Goal: Task Accomplishment & Management: Use online tool/utility

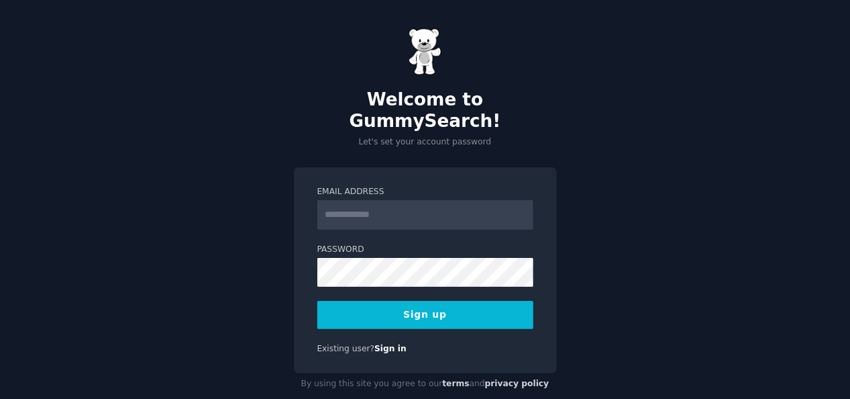
click at [370, 200] on input "Email Address" at bounding box center [425, 215] width 216 height 30
type input "**********"
click at [425, 301] on button "Sign up" at bounding box center [425, 315] width 216 height 28
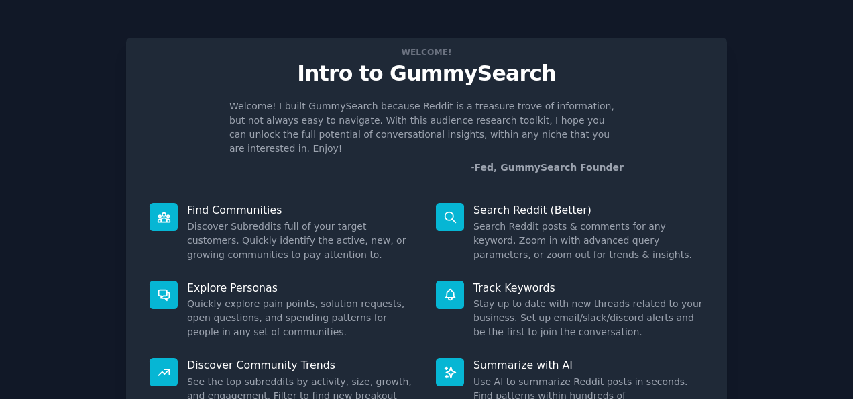
click at [753, 191] on div "Welcome! Intro to GummySearch Welcome! I built GummySearch because Reddit is a …" at bounding box center [427, 277] width 816 height 516
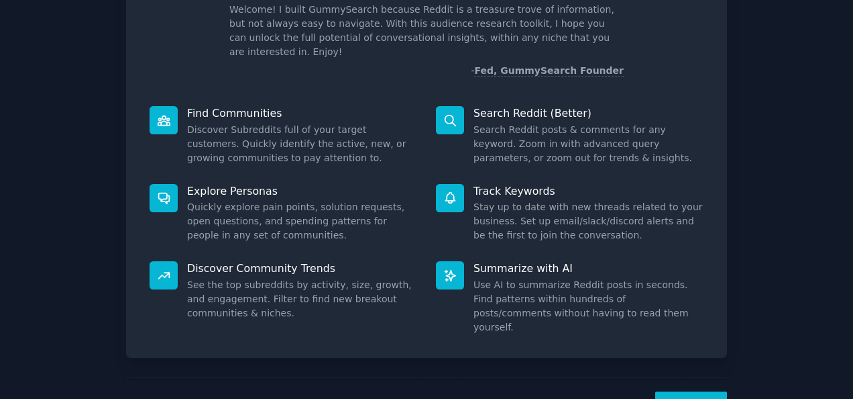
scroll to position [126, 0]
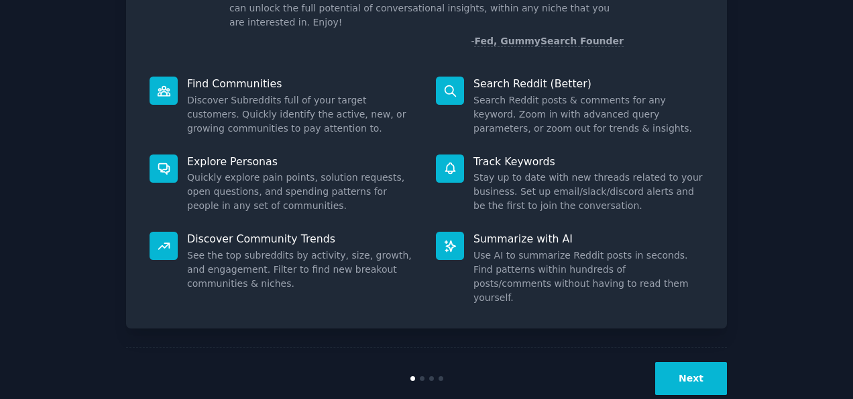
click at [690, 362] on button "Next" at bounding box center [691, 378] width 72 height 33
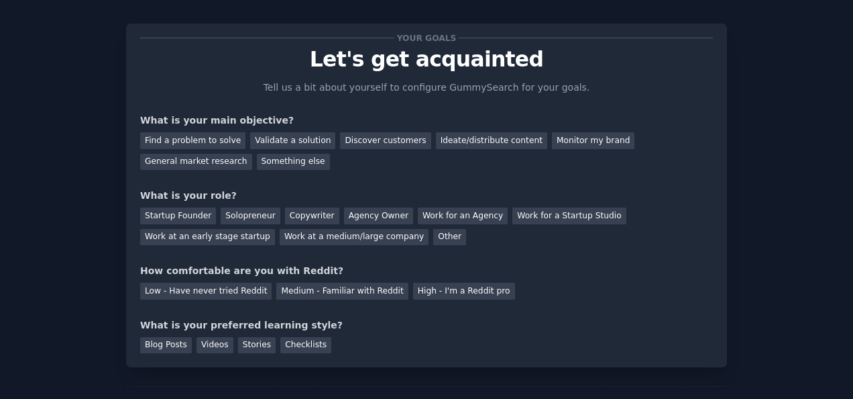
scroll to position [81, 0]
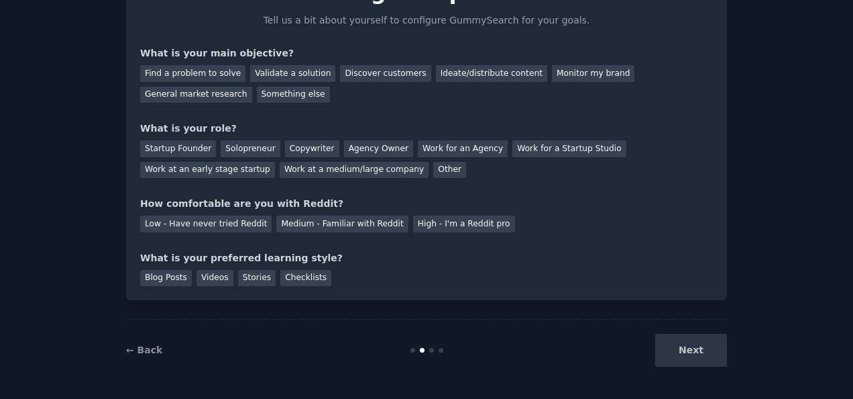
click at [688, 348] on div "Next" at bounding box center [627, 349] width 201 height 33
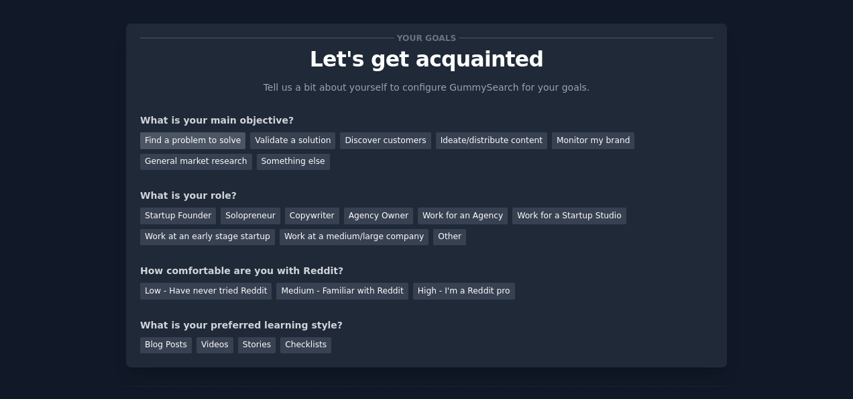
click at [187, 136] on div "Find a problem to solve" at bounding box center [192, 140] width 105 height 17
click at [276, 141] on div "Validate a solution" at bounding box center [292, 140] width 85 height 17
click at [207, 138] on div "Find a problem to solve" at bounding box center [192, 140] width 105 height 17
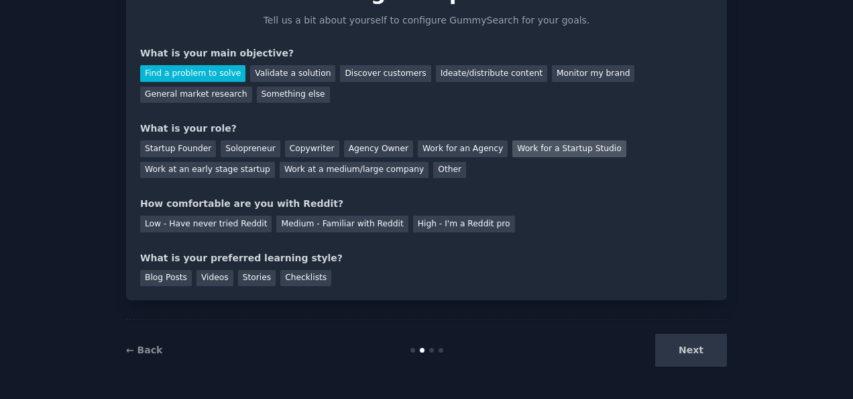
click at [513, 149] on div "Work for a Startup Studio" at bounding box center [569, 148] width 113 height 17
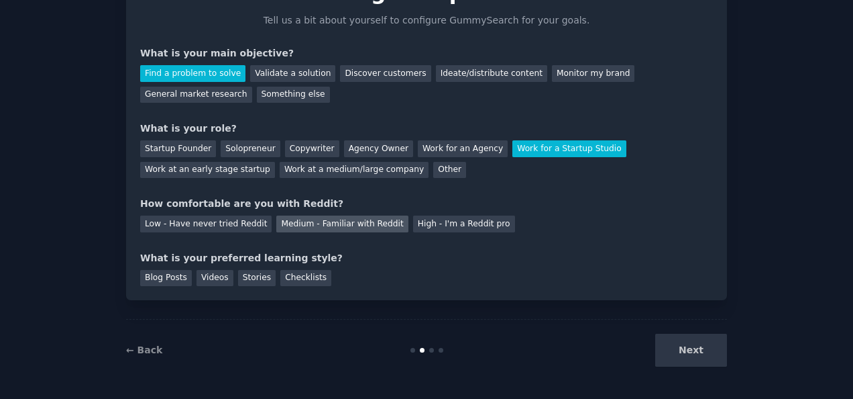
click at [306, 220] on div "Medium - Familiar with Reddit" at bounding box center [341, 223] width 131 height 17
click at [250, 278] on div "Stories" at bounding box center [257, 278] width 38 height 17
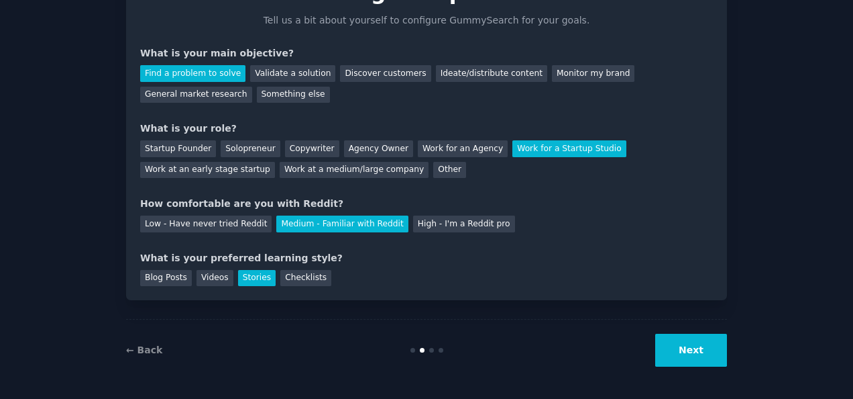
click at [681, 347] on button "Next" at bounding box center [691, 349] width 72 height 33
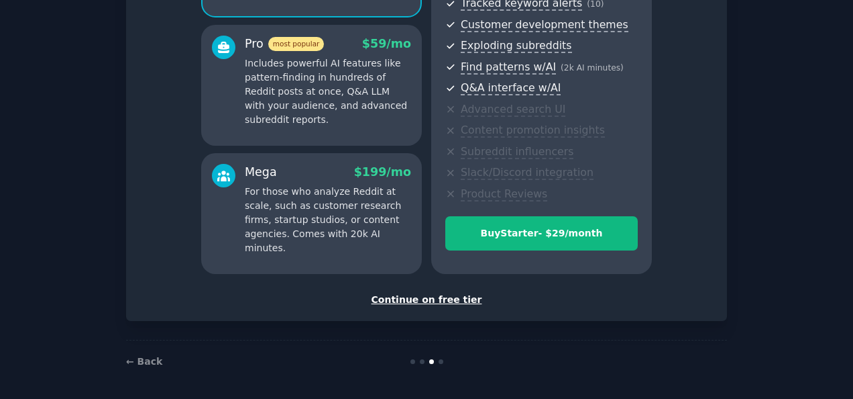
scroll to position [225, 0]
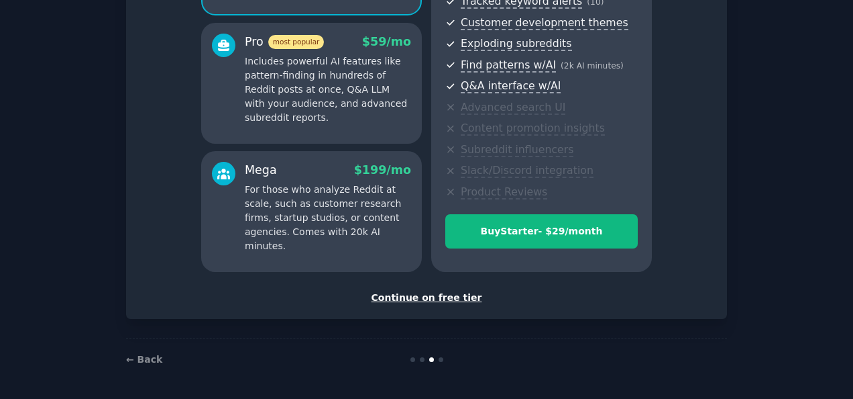
click at [450, 294] on div "Continue on free tier" at bounding box center [426, 297] width 573 height 14
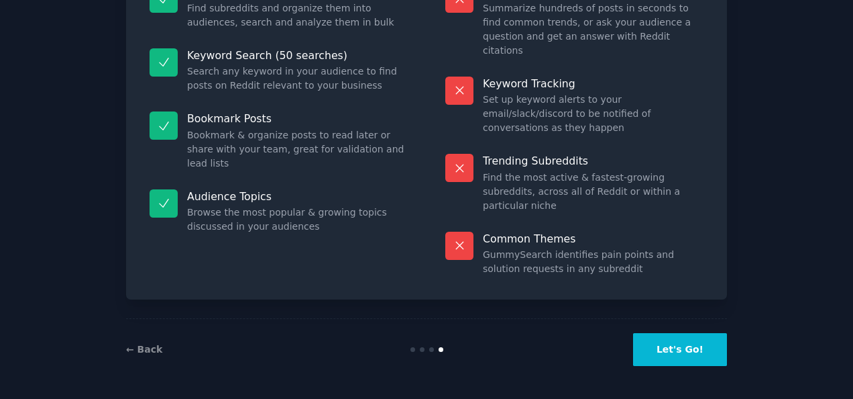
scroll to position [123, 0]
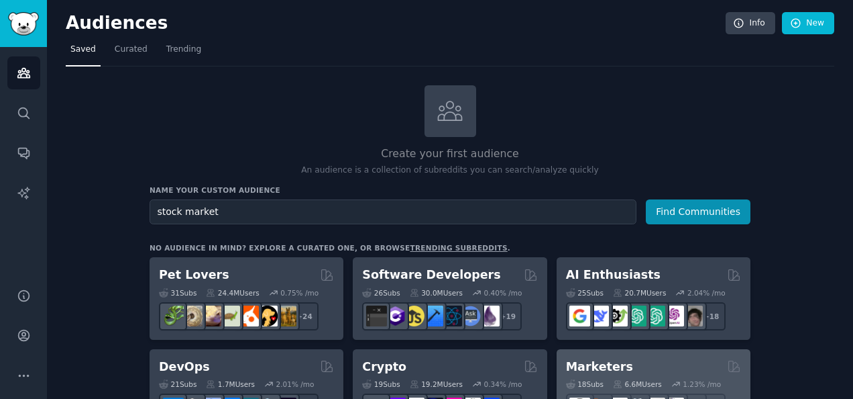
type input "stock market"
click at [646, 199] on button "Find Communities" at bounding box center [698, 211] width 105 height 25
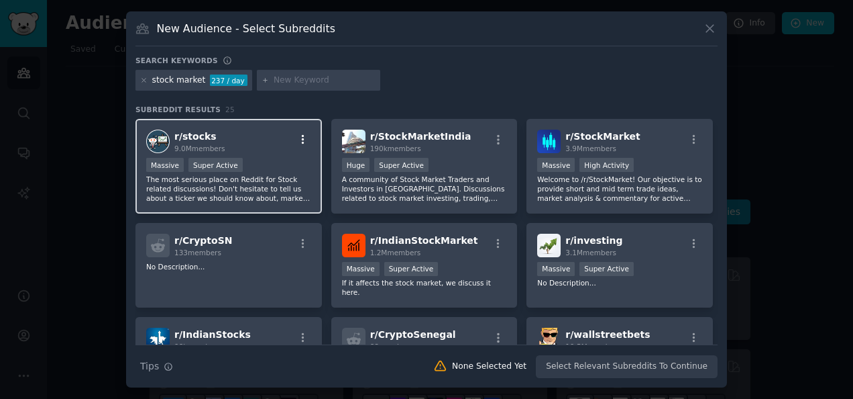
click at [302, 139] on icon "button" at bounding box center [303, 139] width 3 height 9
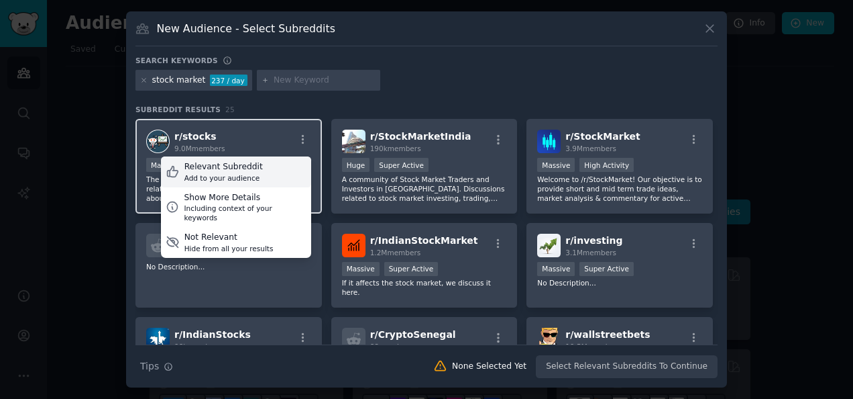
click at [254, 175] on div "Relevant Subreddit Add to your audience" at bounding box center [236, 171] width 150 height 31
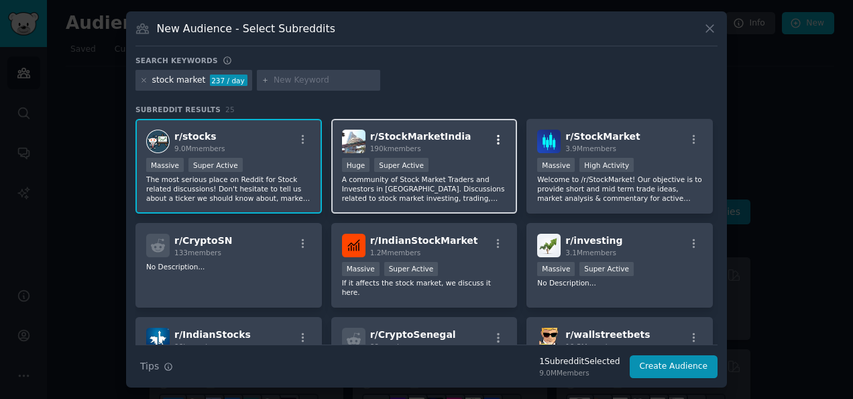
click at [497, 140] on icon "button" at bounding box center [498, 139] width 3 height 9
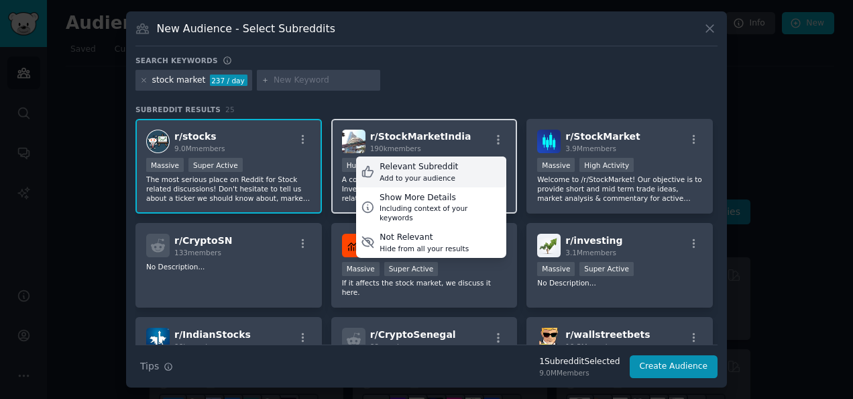
click at [454, 169] on div "Relevant Subreddit Add to your audience" at bounding box center [431, 171] width 150 height 31
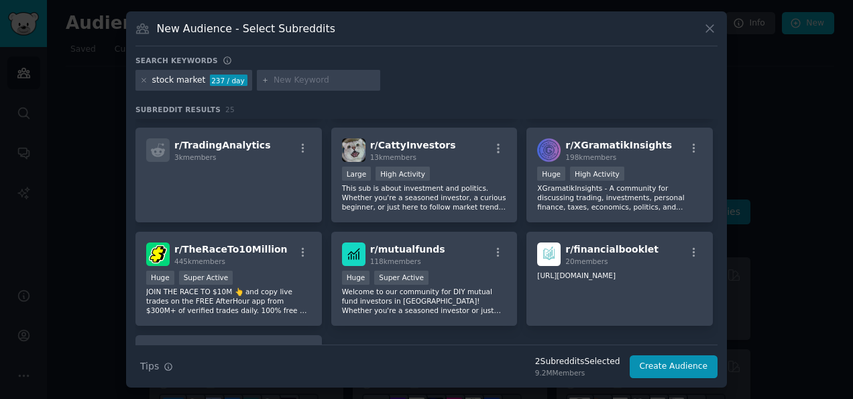
scroll to position [707, 0]
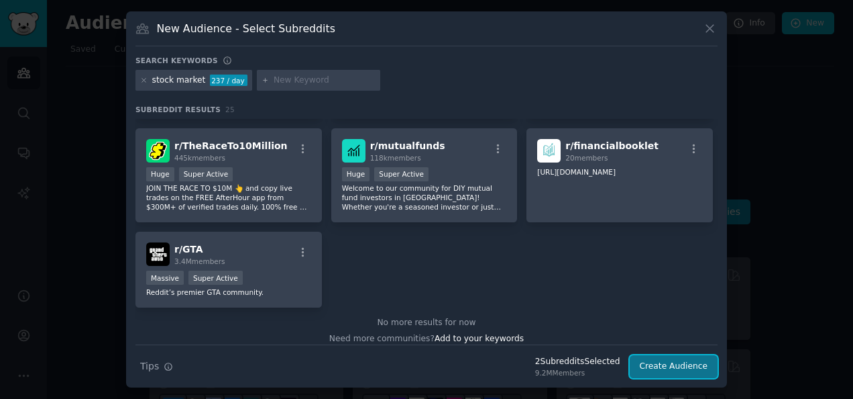
click at [671, 366] on button "Create Audience" at bounding box center [674, 366] width 89 height 23
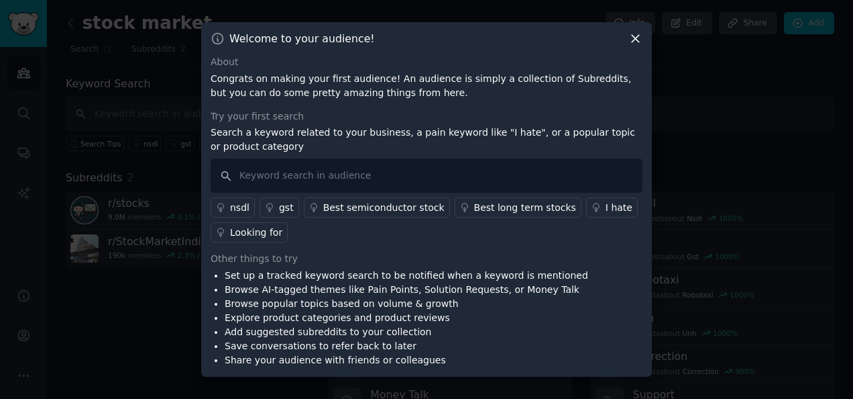
click at [637, 38] on icon at bounding box center [636, 39] width 14 height 14
